Goal: Transaction & Acquisition: Purchase product/service

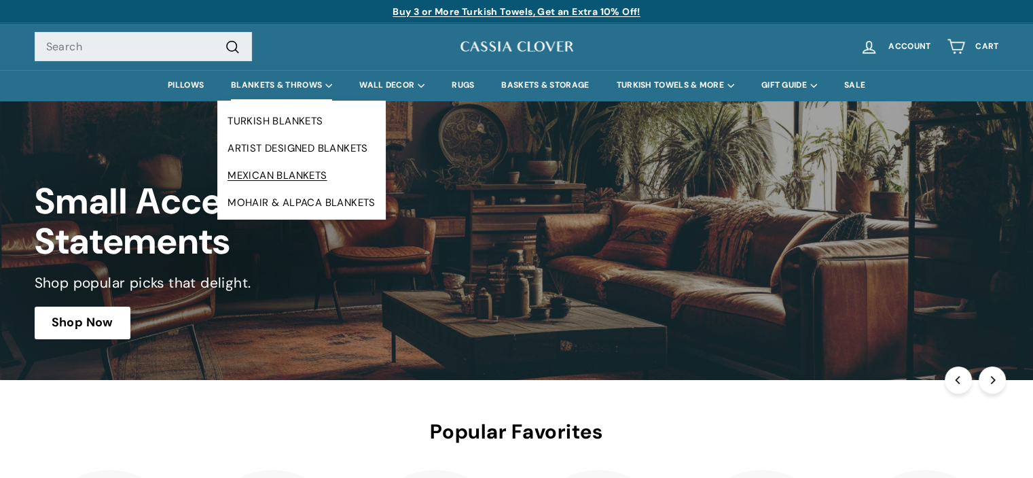
click at [265, 175] on link "MEXICAN BLANKETS" at bounding box center [301, 175] width 168 height 27
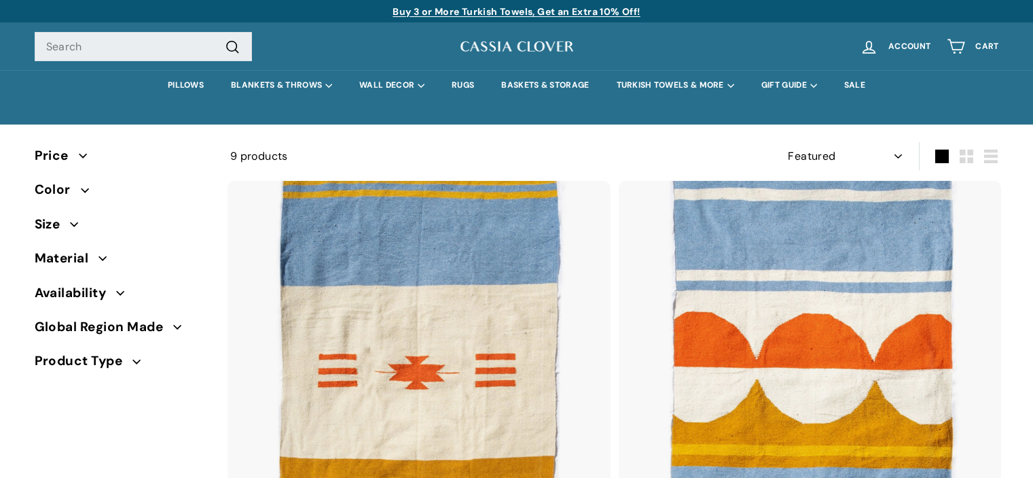
select select "manual"
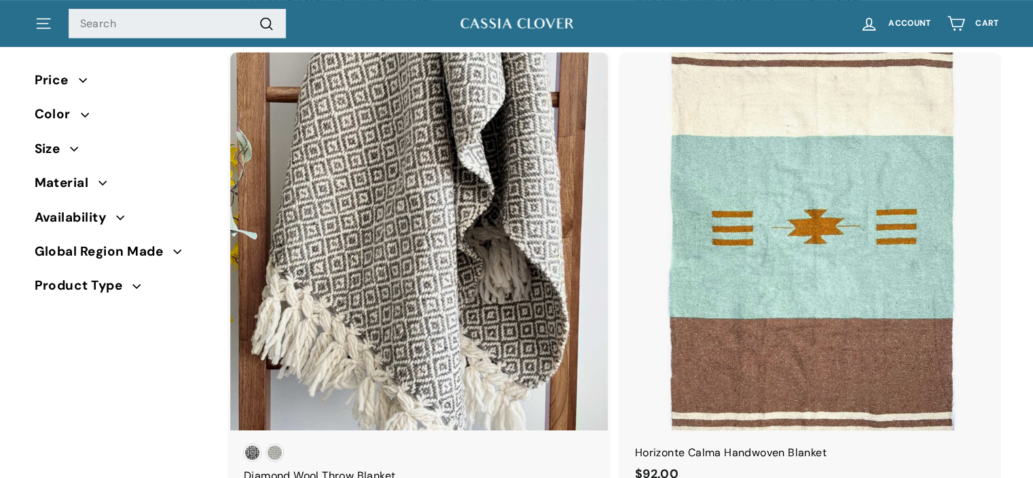
scroll to position [554, 0]
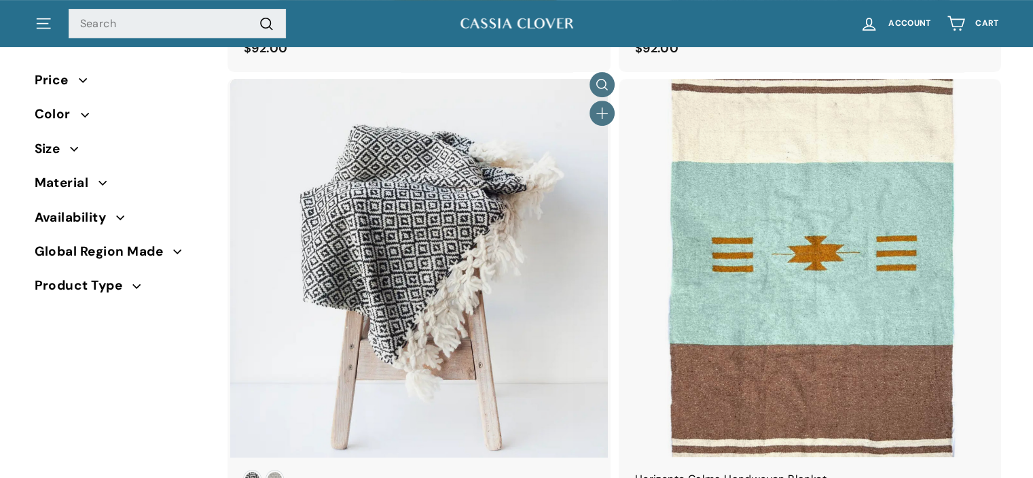
click at [500, 209] on div at bounding box center [419, 267] width 379 height 379
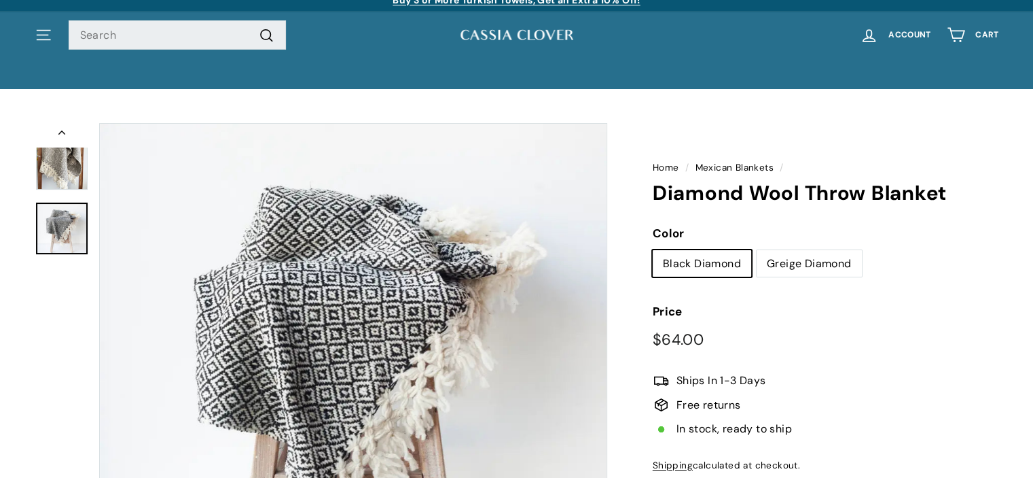
scroll to position [5, 0]
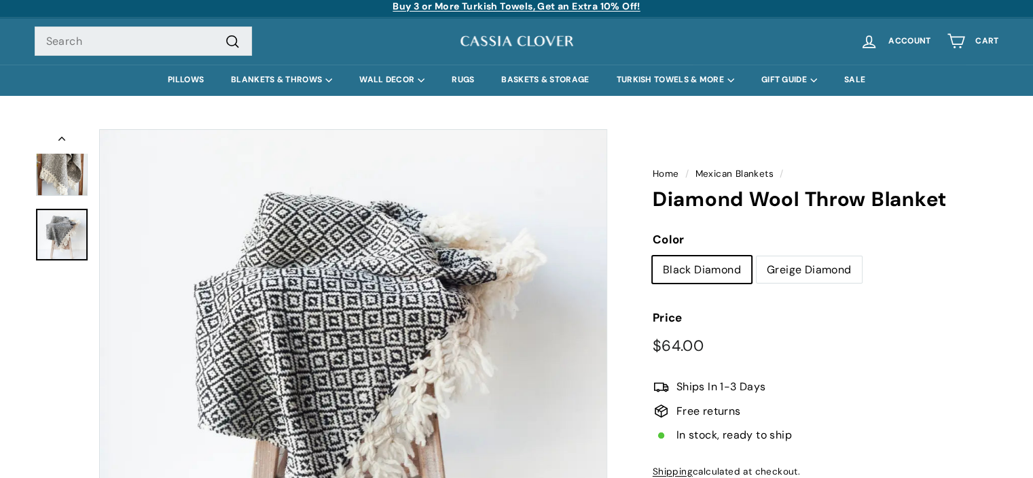
click at [64, 175] on img at bounding box center [62, 162] width 52 height 65
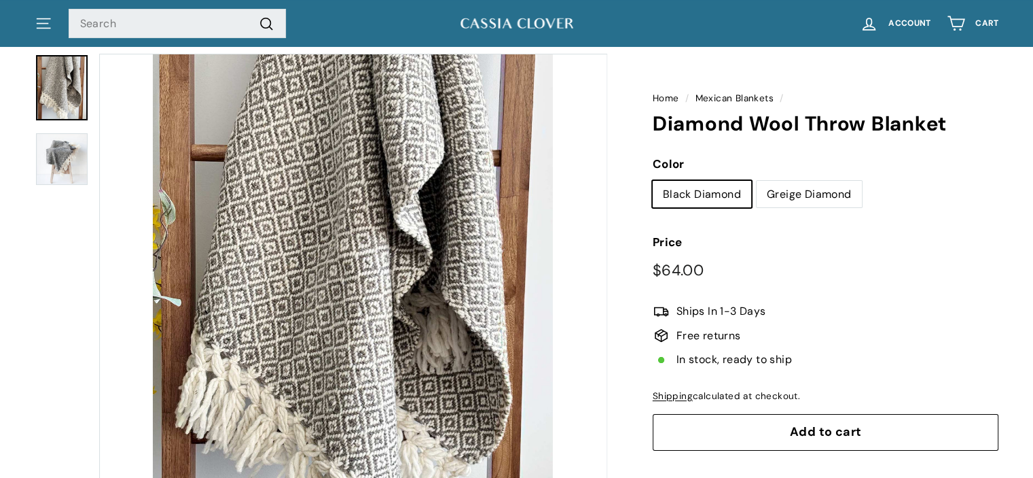
scroll to position [8, 0]
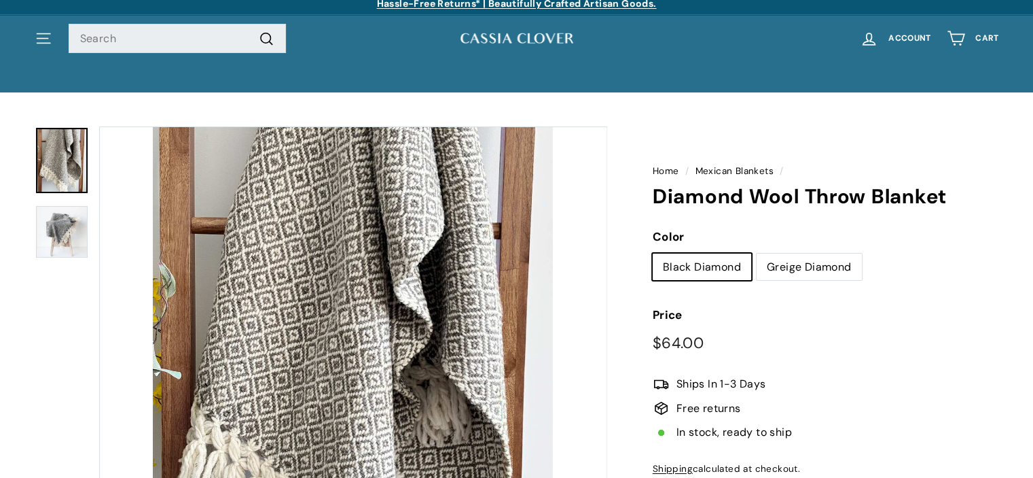
click at [825, 266] on label "Greige Diamond" at bounding box center [809, 266] width 105 height 27
click at [757, 253] on input "Greige Diamond" at bounding box center [756, 253] width 1 height 1
radio input "true"
click at [709, 267] on label "Black Diamond" at bounding box center [702, 266] width 99 height 27
click at [653, 253] on input "Black Diamond" at bounding box center [652, 253] width 1 height 1
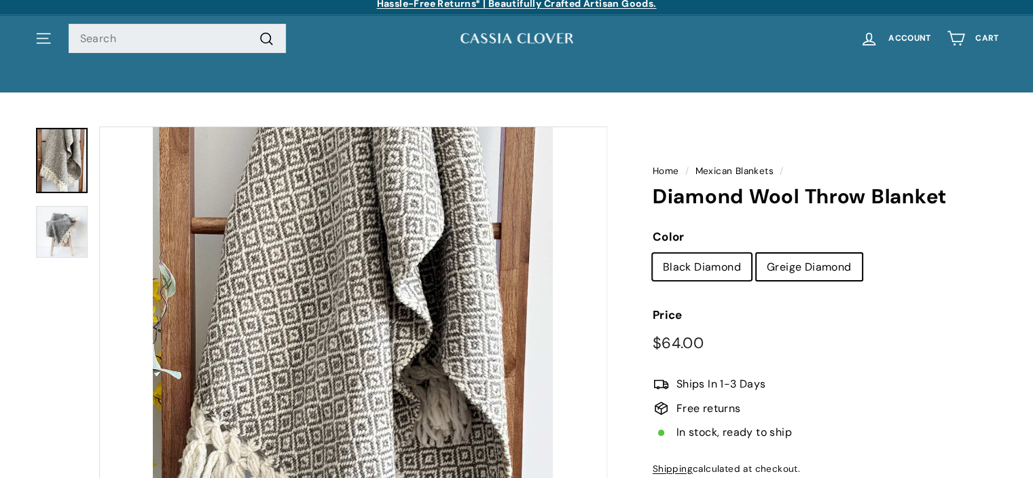
radio input "true"
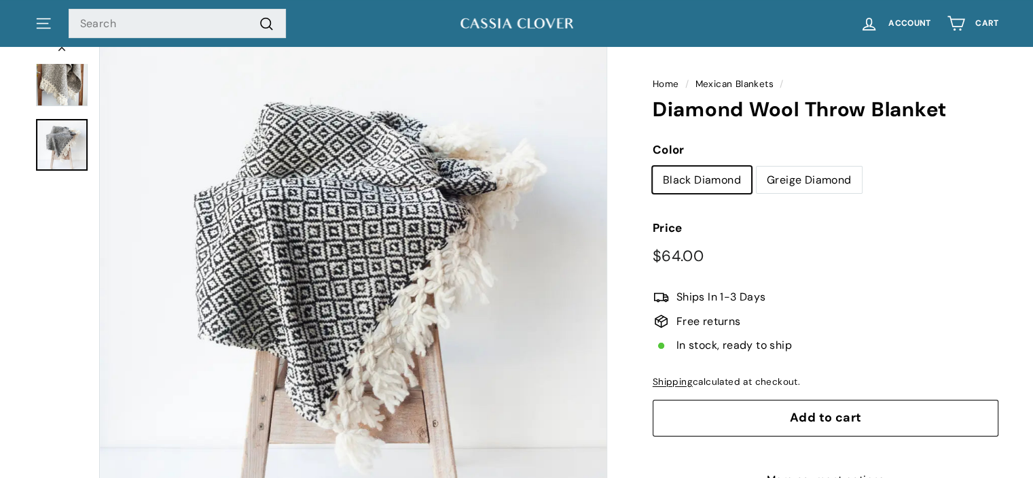
scroll to position [92, 0]
